Goal: Navigation & Orientation: Go to known website

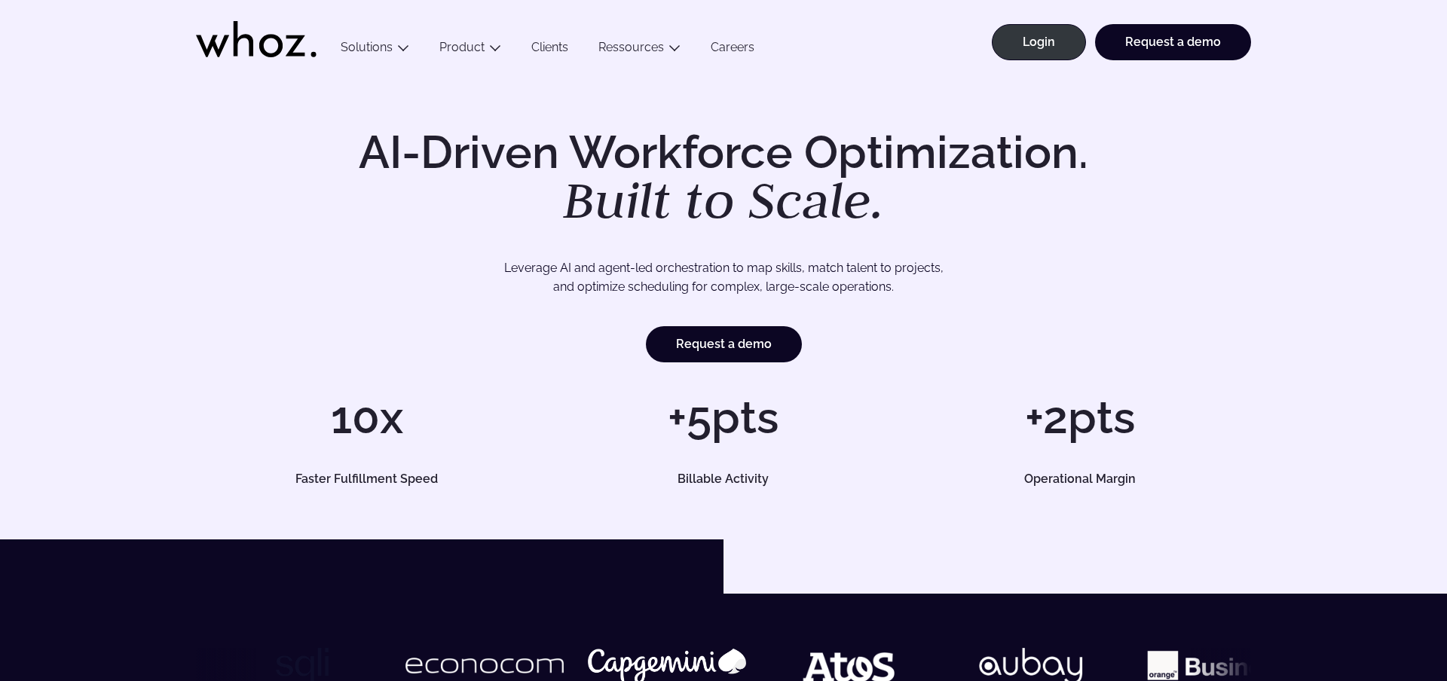
click at [1214, 126] on div "AI-Driven Workforce Optimization. Built to Scale. Leverage AI and agent-led orc…" at bounding box center [723, 307] width 1447 height 464
click at [1048, 38] on link "Login" at bounding box center [1039, 42] width 94 height 36
click at [1036, 47] on link "Login" at bounding box center [1039, 42] width 94 height 36
